Goal: Check status: Check status

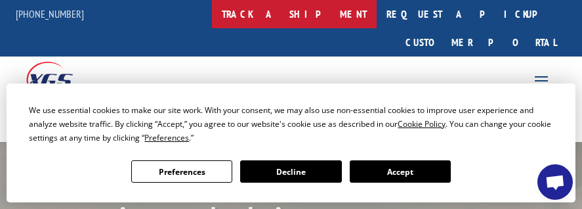
click at [348, 13] on link "track a shipment" at bounding box center [294, 14] width 165 height 28
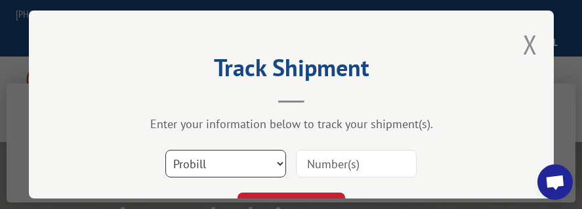
drag, startPoint x: 275, startPoint y: 156, endPoint x: 269, endPoint y: 160, distance: 7.1
click at [274, 156] on select "Select category... Probill BOL PO" at bounding box center [225, 164] width 121 height 28
select select "bol"
click at [165, 150] on select "Select category... Probill BOL PO" at bounding box center [225, 164] width 121 height 28
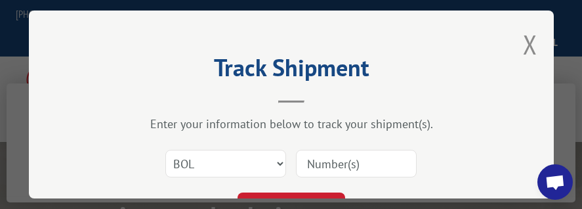
click at [341, 163] on input at bounding box center [356, 164] width 121 height 28
paste input "5144133 P"
type input "5144133 P"
click at [294, 194] on button "TRACK SHIPMENT" at bounding box center [292, 206] width 108 height 28
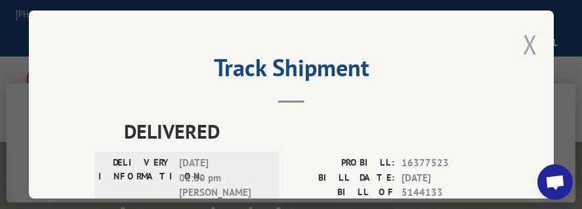
click at [524, 39] on button "Close modal" at bounding box center [530, 44] width 14 height 35
